Goal: Task Accomplishment & Management: Complete application form

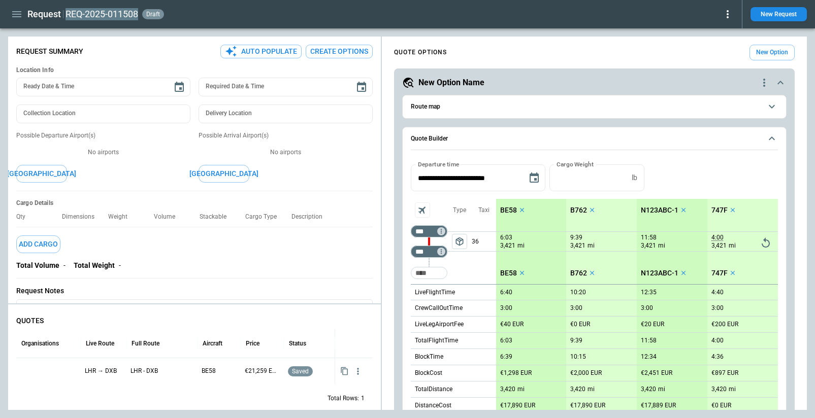
scroll to position [421, 0]
type textarea "*"
click at [764, 18] on button "New Request" at bounding box center [779, 14] width 56 height 14
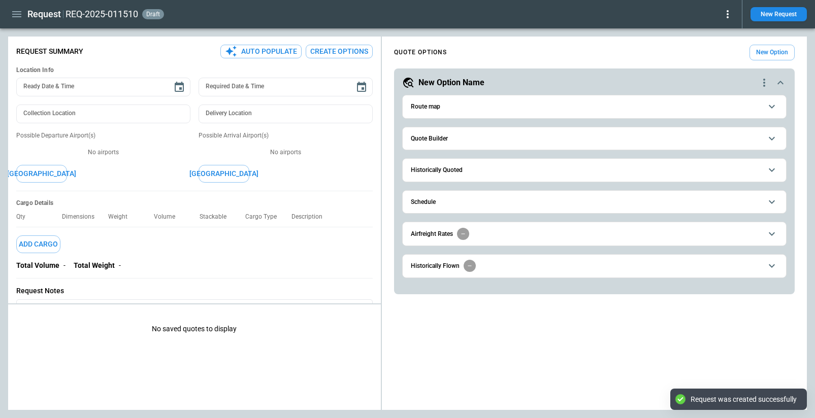
click at [450, 145] on button "Quote Builder" at bounding box center [594, 138] width 367 height 23
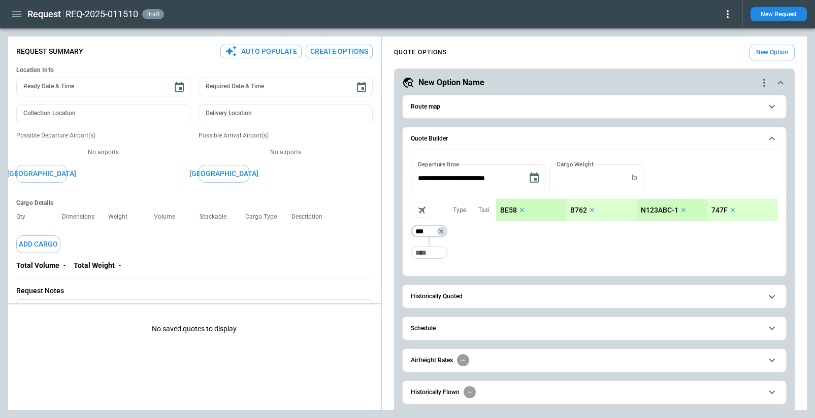
click at [428, 230] on input "***" at bounding box center [427, 232] width 28 height 10
type input "***"
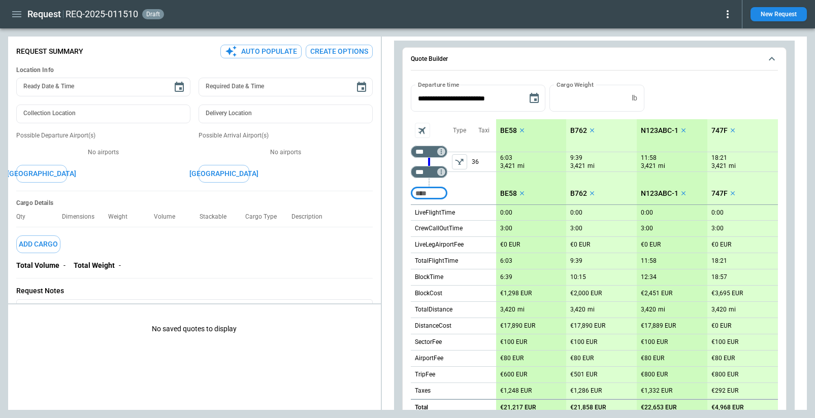
scroll to position [317, 0]
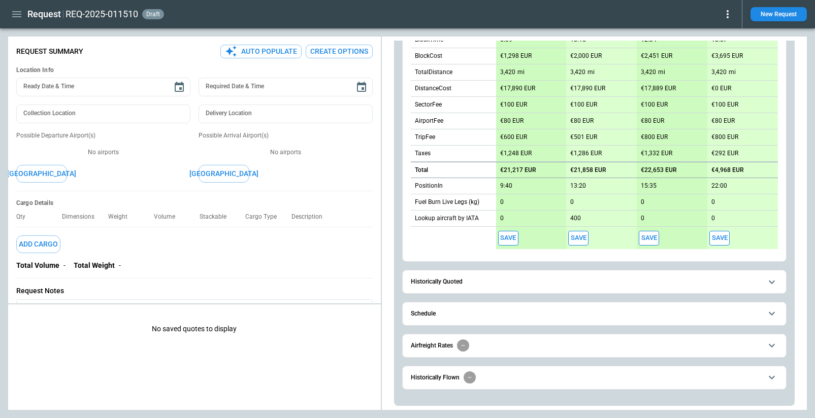
click at [498, 311] on span "Schedule" at bounding box center [586, 314] width 351 height 7
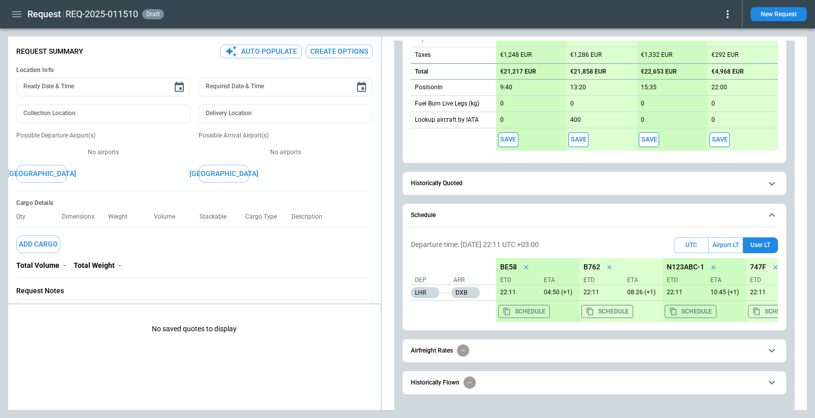
scroll to position [418, 0]
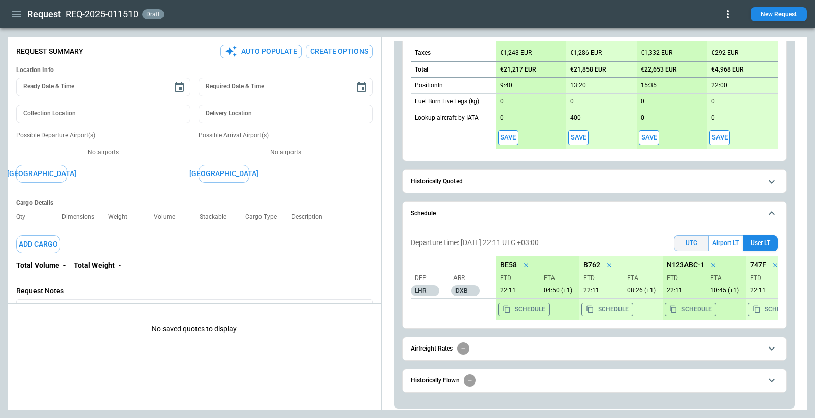
click at [687, 246] on button "UTC" at bounding box center [691, 244] width 35 height 16
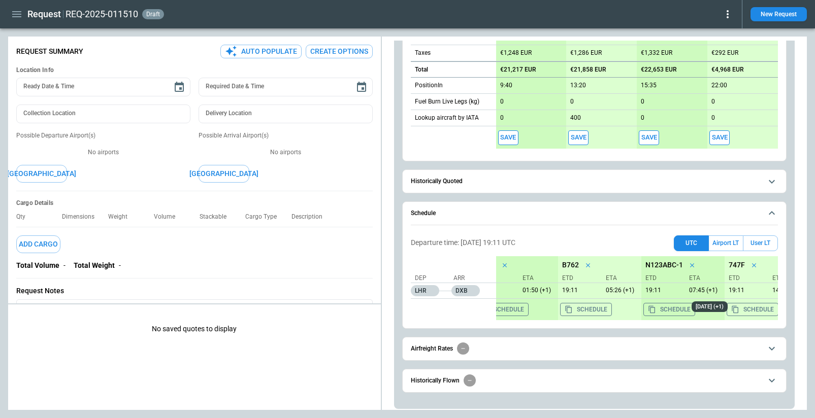
scroll to position [0, 0]
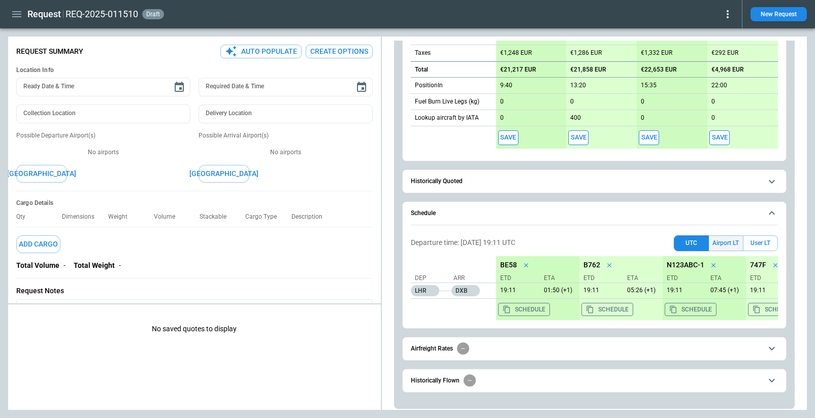
click at [723, 240] on button "Airport LT" at bounding box center [726, 244] width 34 height 16
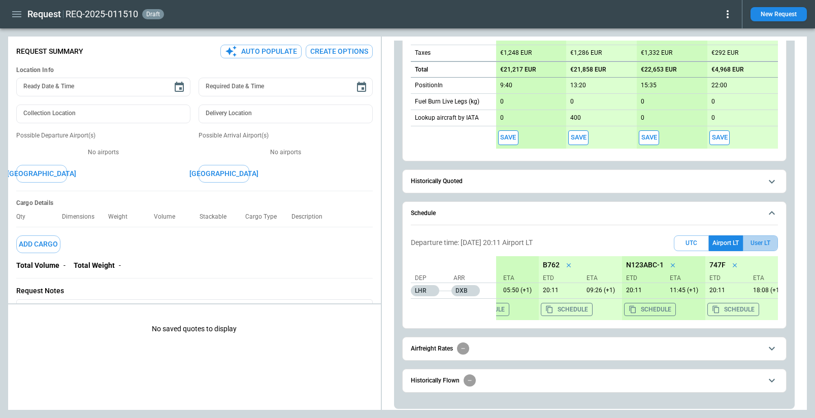
click at [759, 245] on button "User LT" at bounding box center [760, 244] width 35 height 16
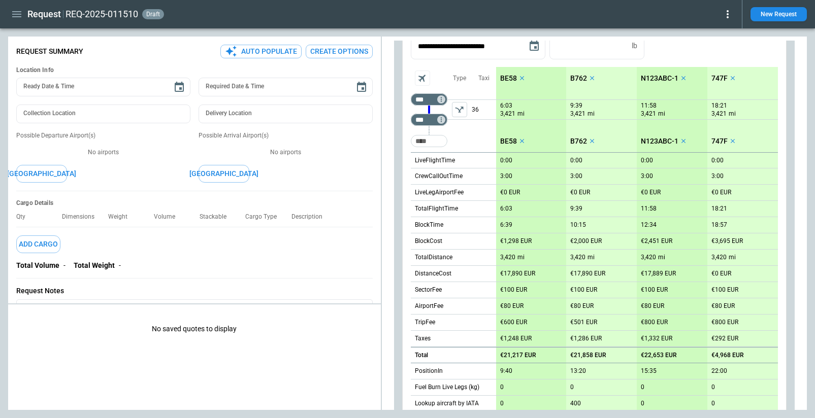
scroll to position [8, 0]
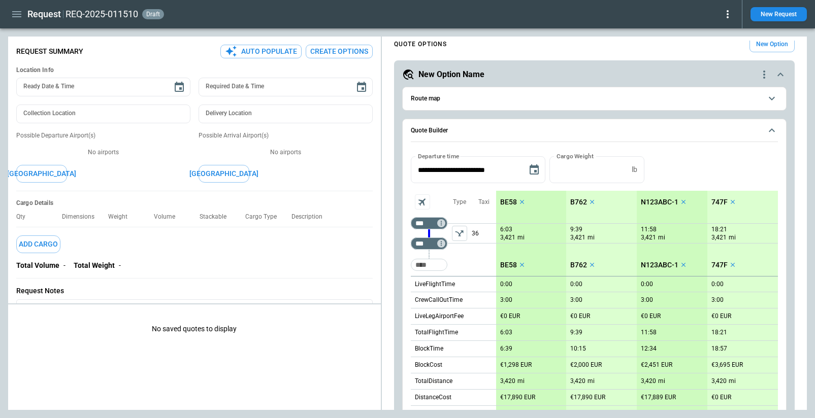
click at [508, 230] on p "6:03" at bounding box center [506, 230] width 12 height 8
type input "***"
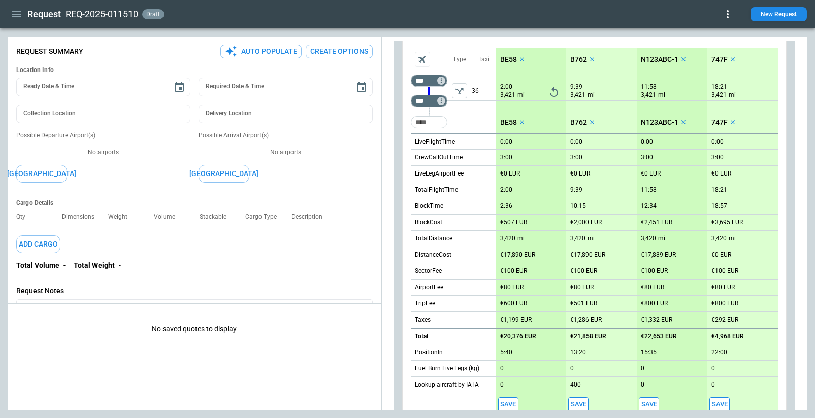
scroll to position [421, 0]
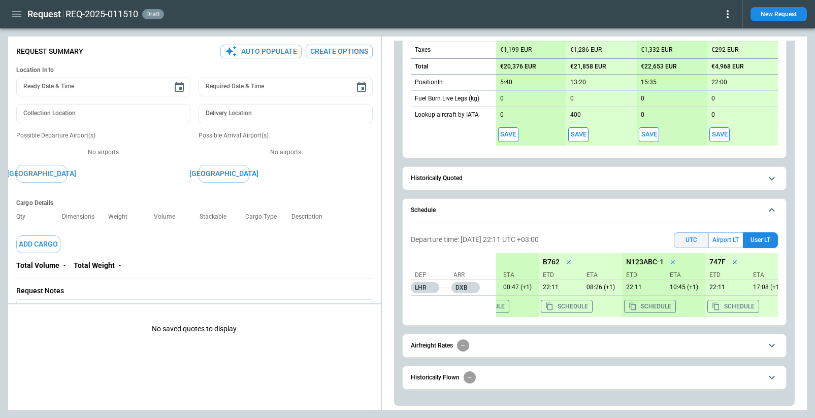
click at [688, 241] on button "UTC" at bounding box center [691, 241] width 35 height 16
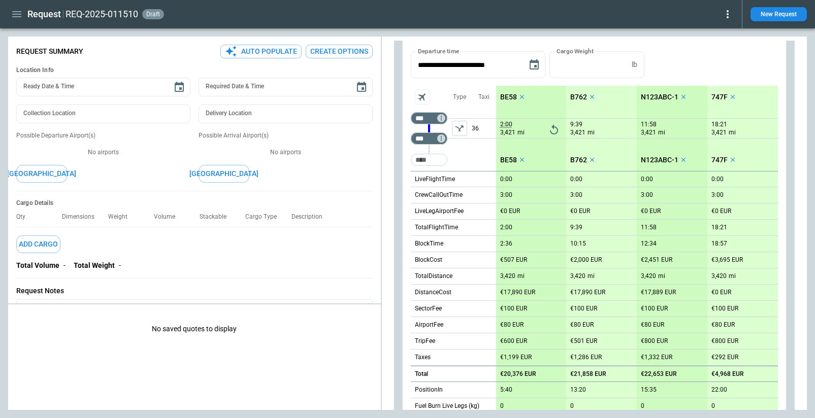
scroll to position [0, 0]
